Goal: Task Accomplishment & Management: Use online tool/utility

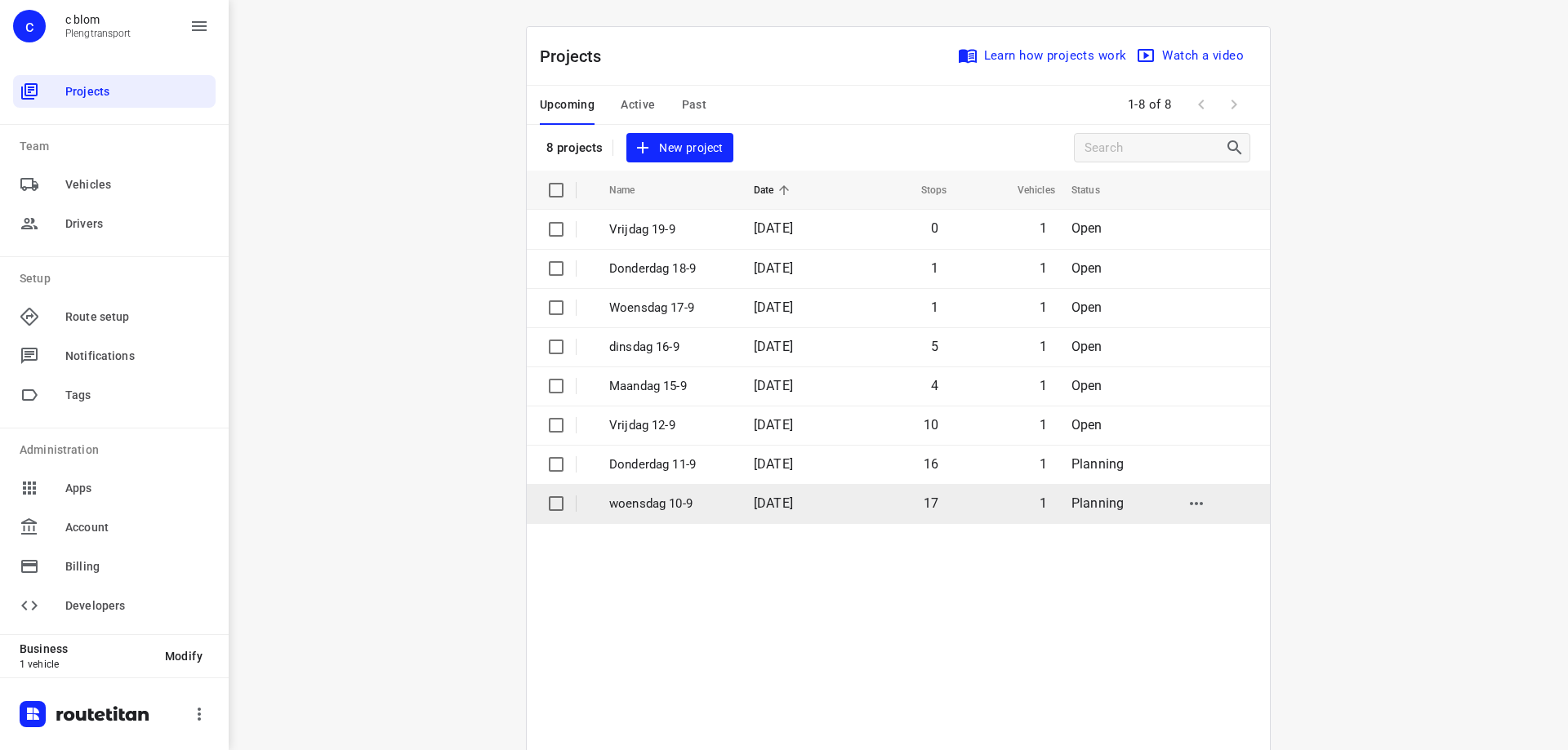
scroll to position [4, 0]
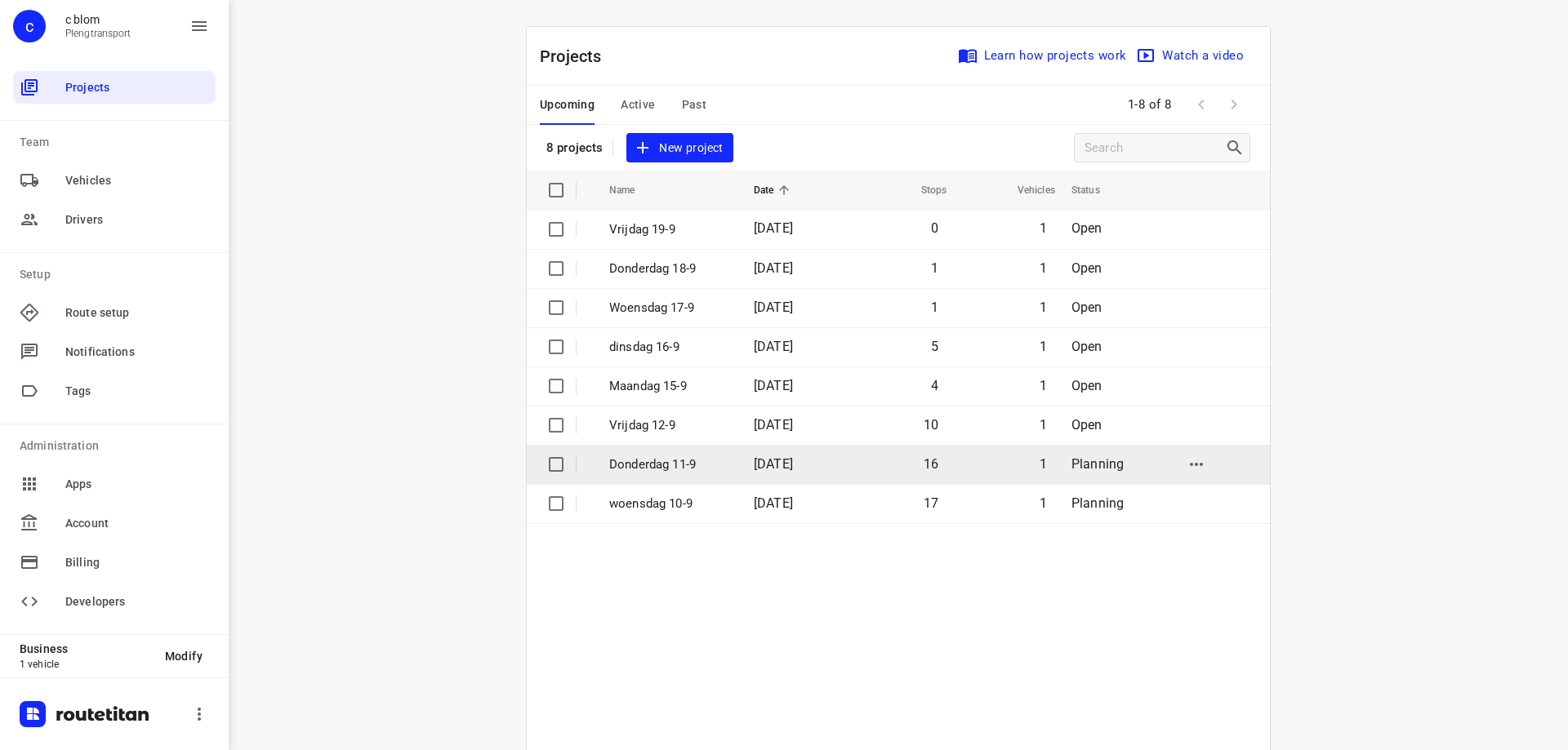
click at [793, 460] on span "[DATE]" at bounding box center [773, 464] width 39 height 15
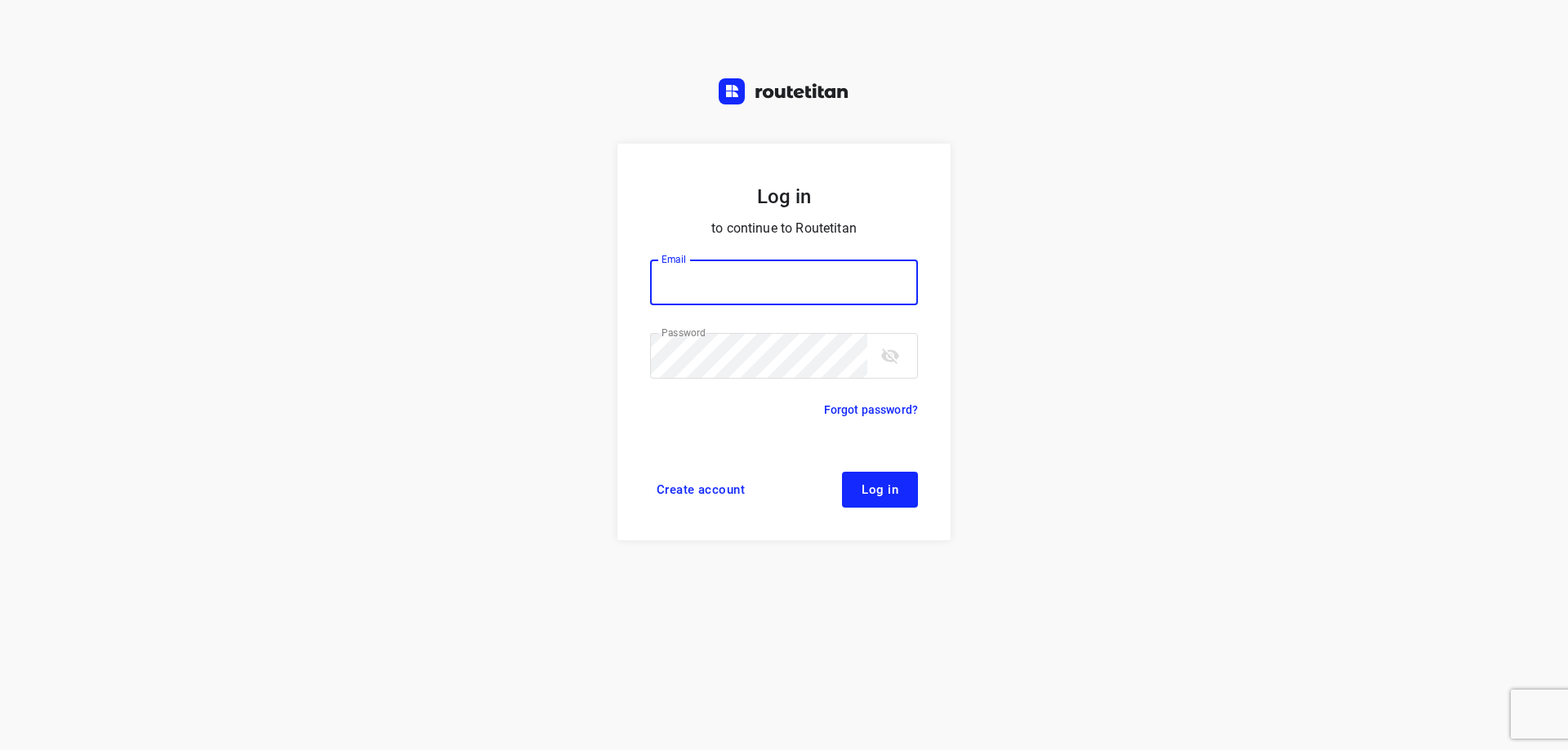
type input "plengtransport@hotmail.com"
click at [884, 487] on span "Log in" at bounding box center [879, 490] width 36 height 13
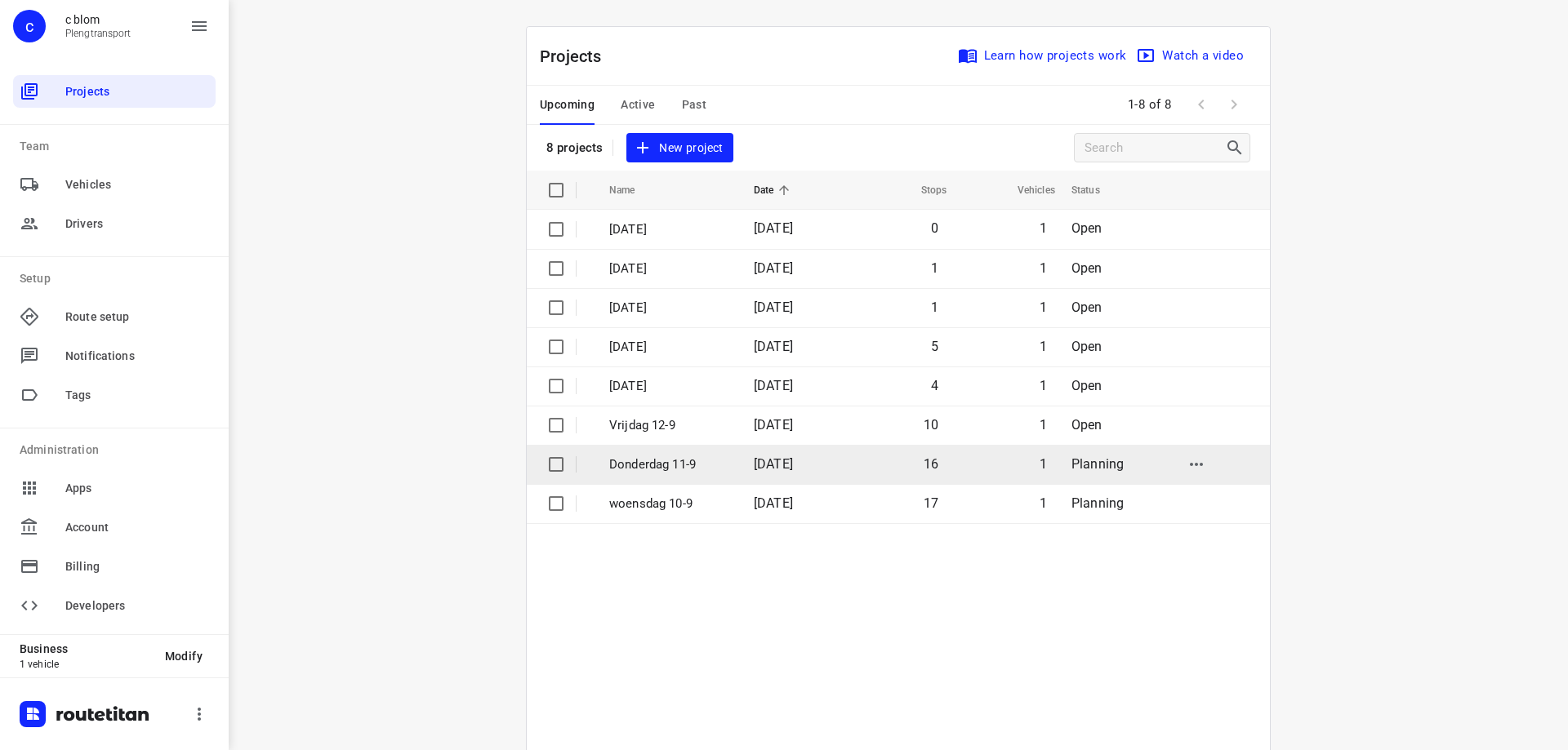
click at [856, 469] on td "16" at bounding box center [896, 464] width 104 height 39
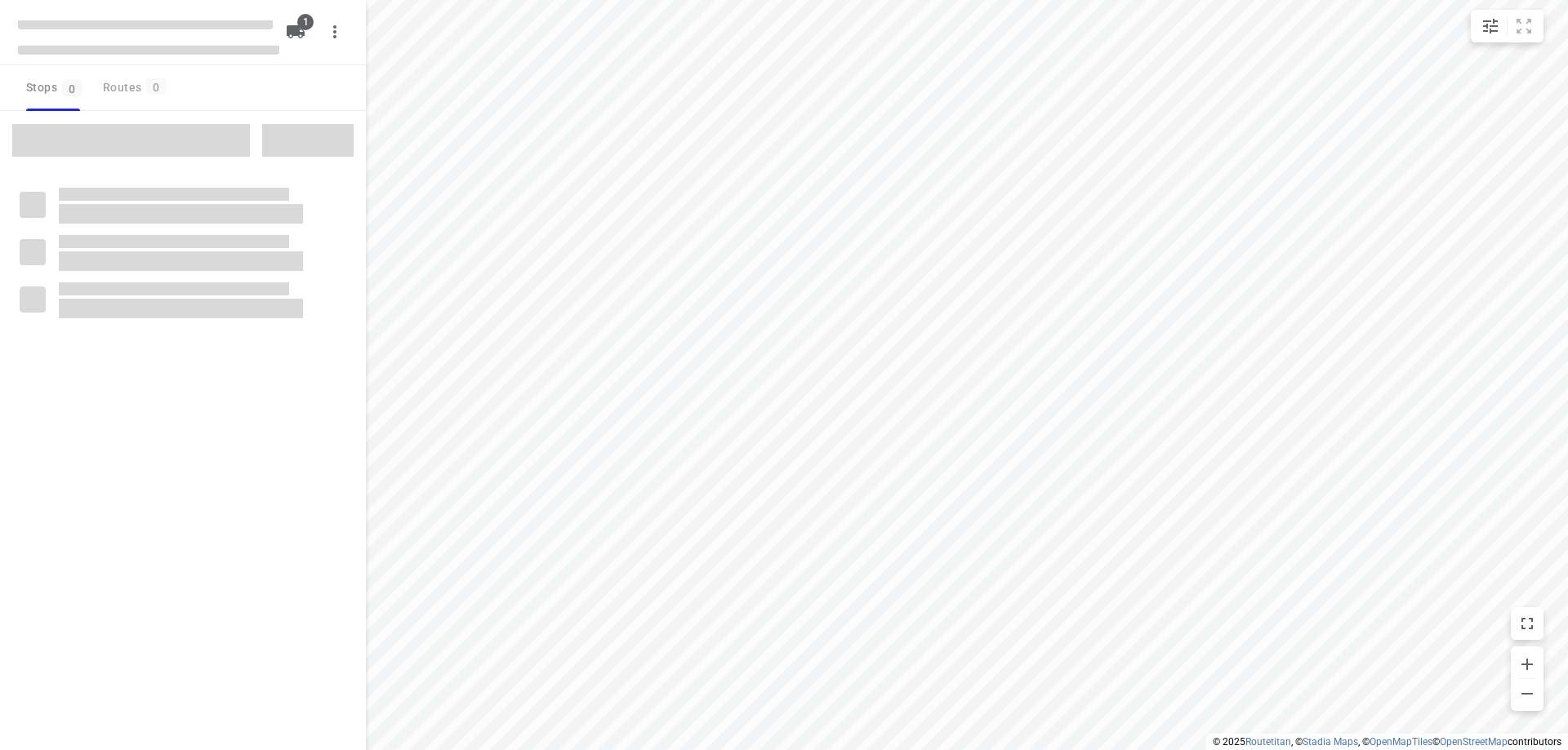
type input "distance"
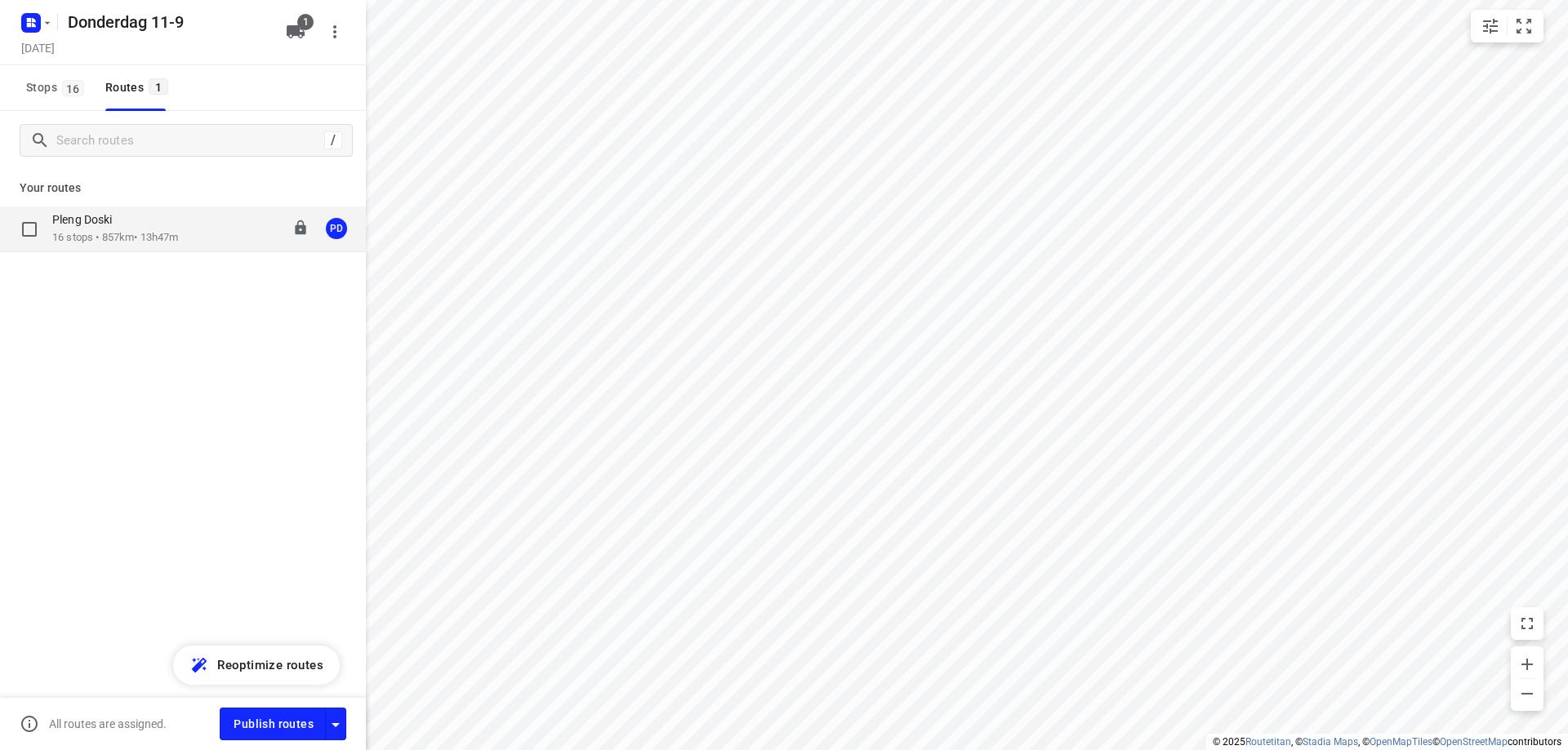
click at [171, 241] on p "16 stops • 857km • 13h47m" at bounding box center [115, 238] width 125 height 15
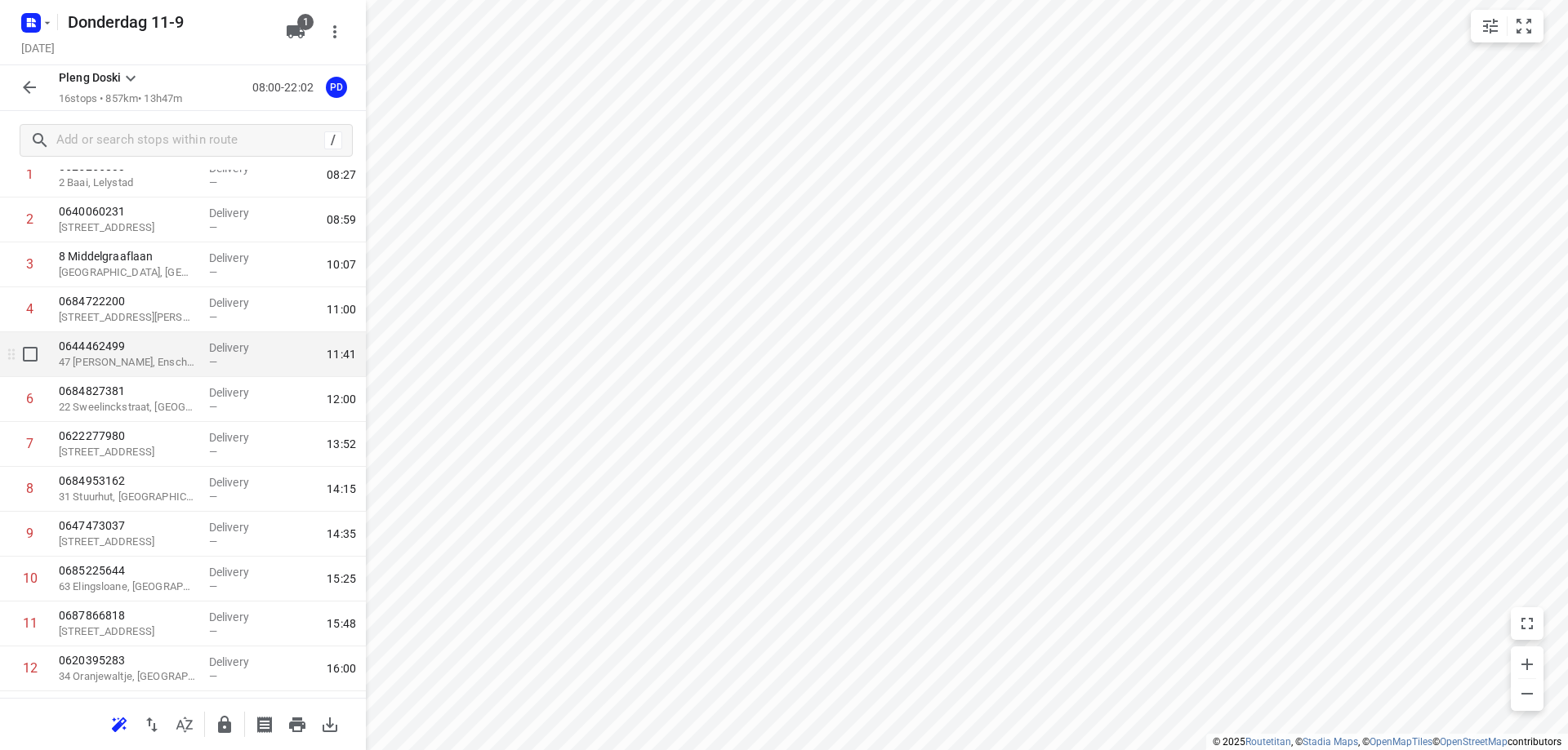
scroll to position [72, 0]
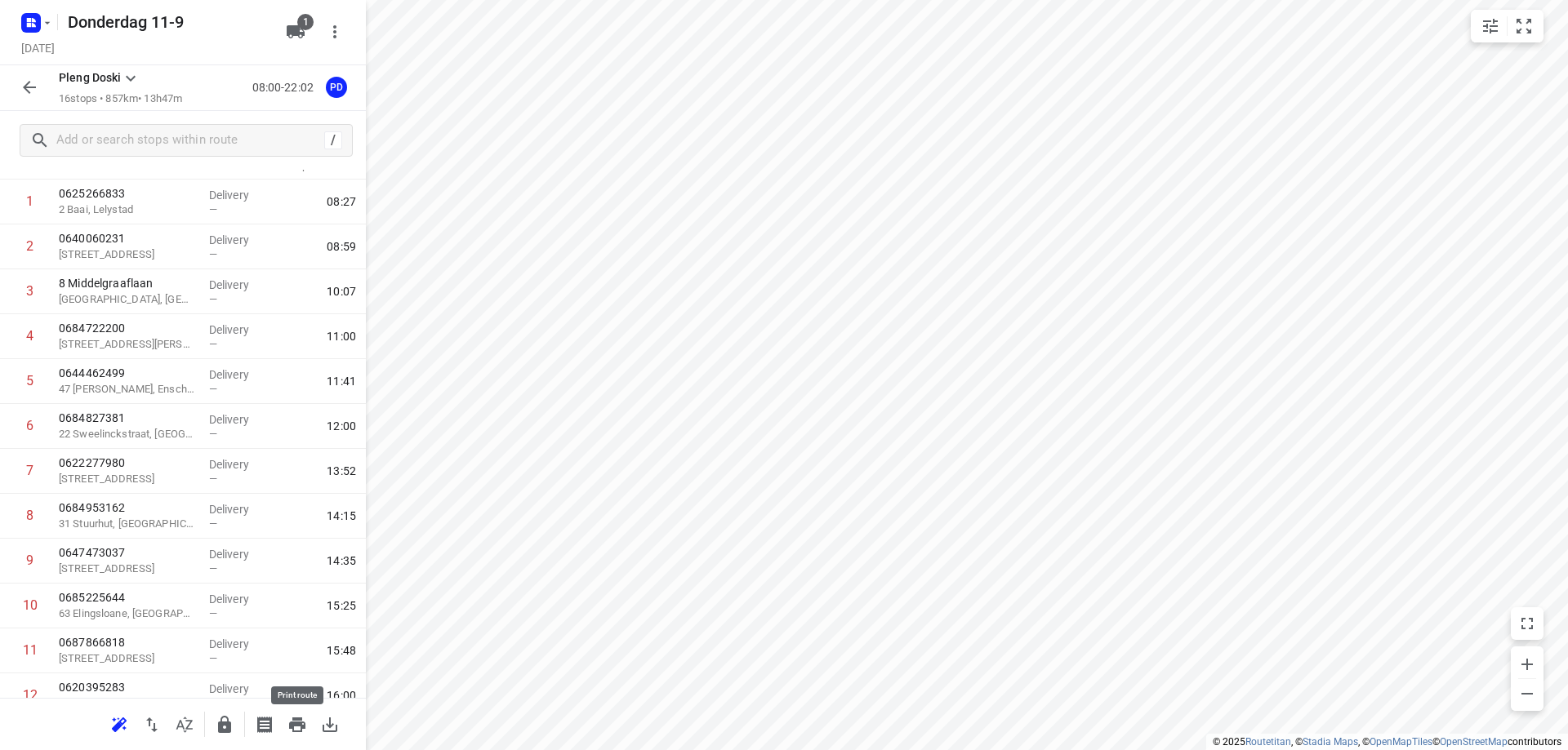
click at [306, 732] on icon "button" at bounding box center [297, 725] width 19 height 19
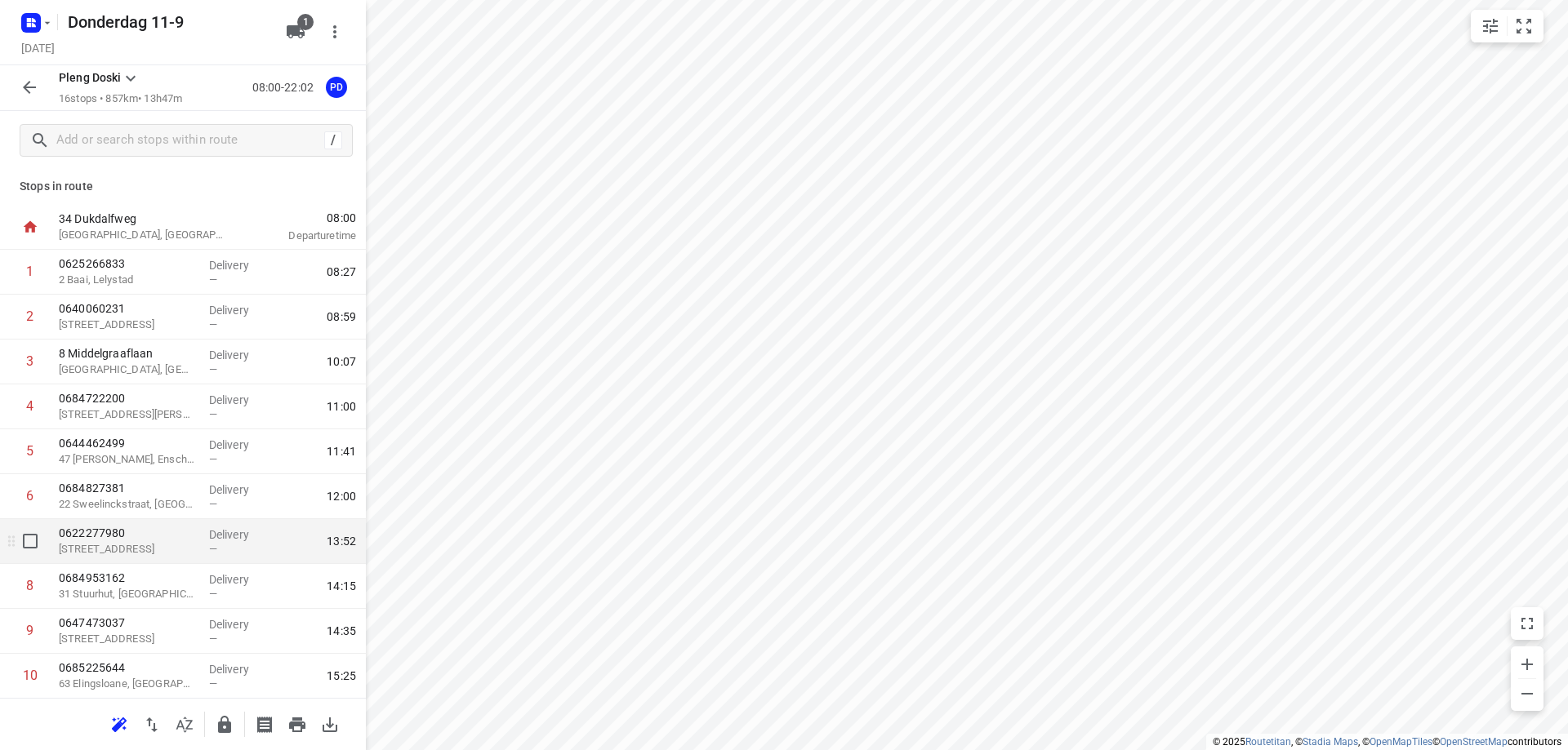
scroll to position [0, 0]
